Goal: Use online tool/utility

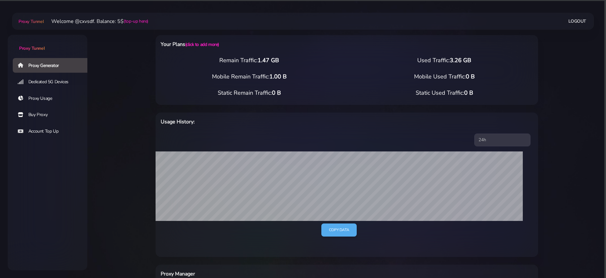
select select "NL"
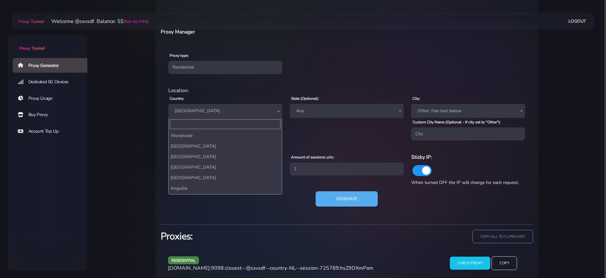
scroll to position [1744, 0]
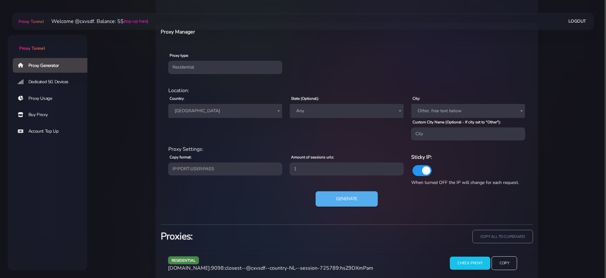
click at [211, 112] on span "[GEOGRAPHIC_DATA]" at bounding box center [225, 111] width 106 height 9
click at [345, 209] on div "Generate" at bounding box center [347, 201] width 365 height 20
click at [345, 205] on button "Generate" at bounding box center [346, 199] width 63 height 16
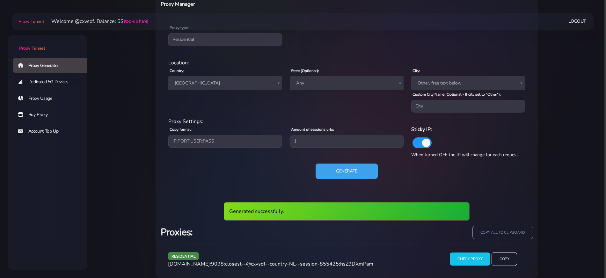
scroll to position [278, 0]
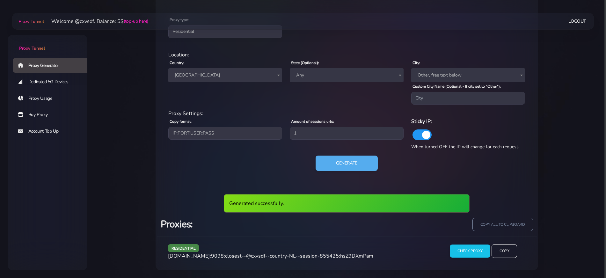
click at [279, 257] on span "[DOMAIN_NAME]:9098:closest--@cxvsdf--country-NL--session-855425:hsZ9DXmPam" at bounding box center [270, 256] width 205 height 7
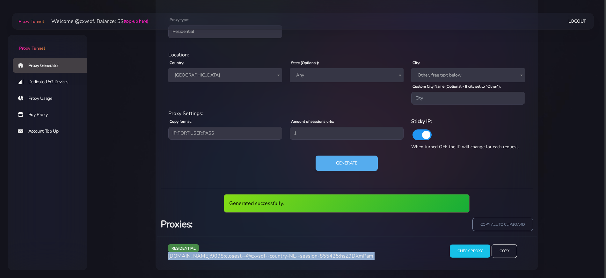
click at [279, 257] on span "[DOMAIN_NAME]:9098:closest--@cxvsdf--country-NL--session-855425:hsZ9DXmPam" at bounding box center [270, 256] width 205 height 7
copy div "[DOMAIN_NAME]:9098:closest--@cxvsdf--country-NL--session-855425:hsZ9DXmPam"
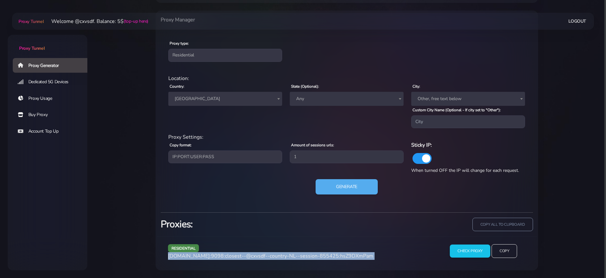
scroll to position [254, 0]
